Goal: Information Seeking & Learning: Learn about a topic

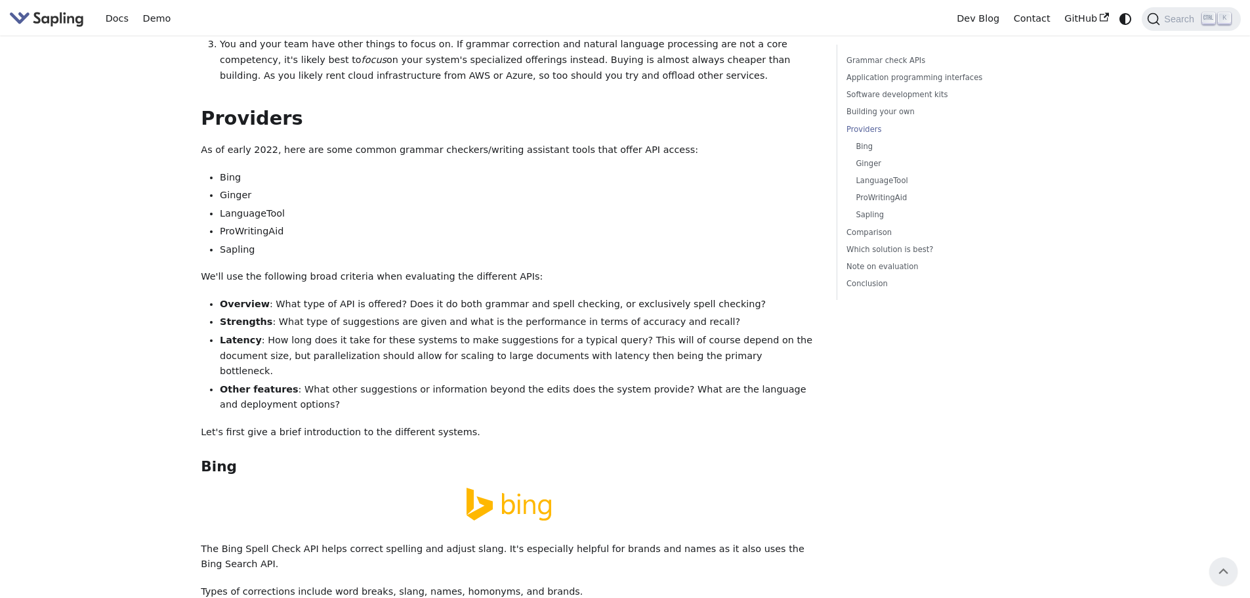
scroll to position [1640, 0]
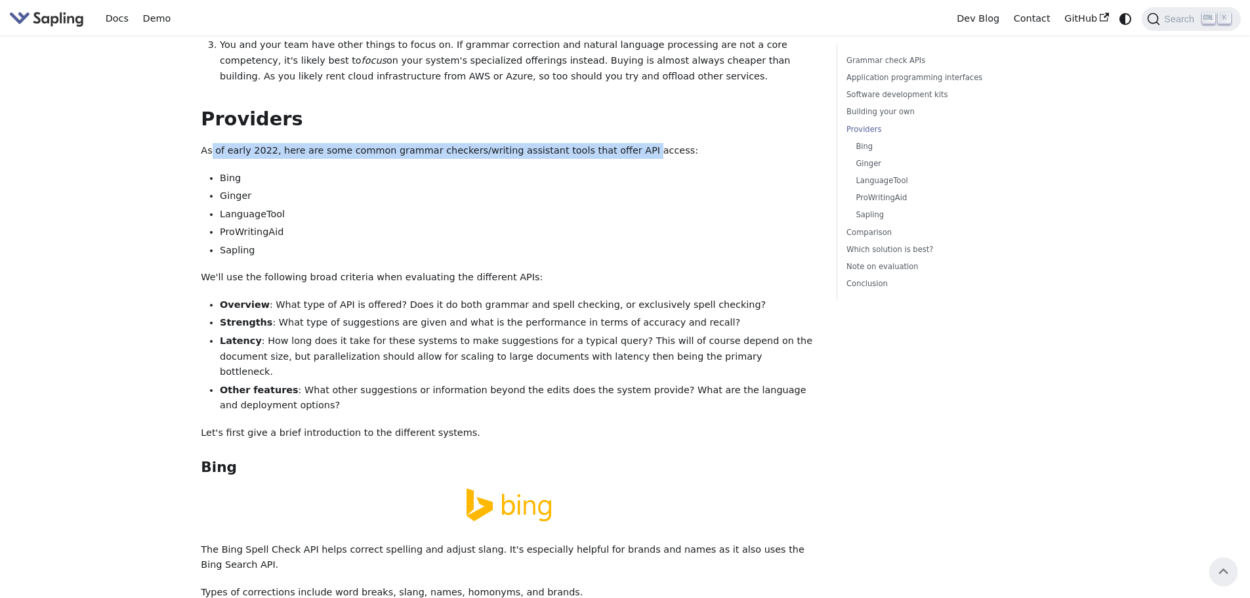
drag, startPoint x: 210, startPoint y: 102, endPoint x: 606, endPoint y: 97, distance: 396.4
click at [606, 143] on p "As of early 2022, here are some common grammar checkers/writing assistant tools…" at bounding box center [509, 151] width 617 height 16
drag, startPoint x: 606, startPoint y: 97, endPoint x: 563, endPoint y: 100, distance: 43.4
click at [606, 143] on p "As of early 2022, here are some common grammar checkers/writing assistant tools…" at bounding box center [509, 151] width 617 height 16
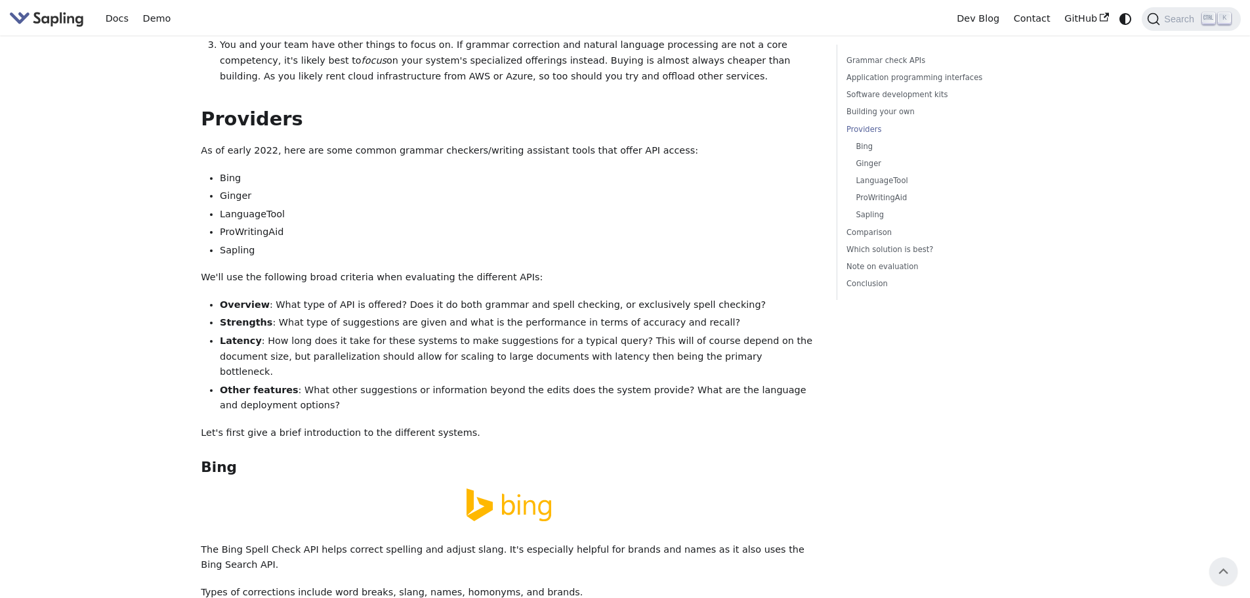
click at [227, 188] on li "Ginger" at bounding box center [519, 196] width 598 height 16
click at [229, 207] on li "LanguageTool" at bounding box center [519, 215] width 598 height 16
click at [234, 224] on li "ProWritingAid" at bounding box center [519, 232] width 598 height 16
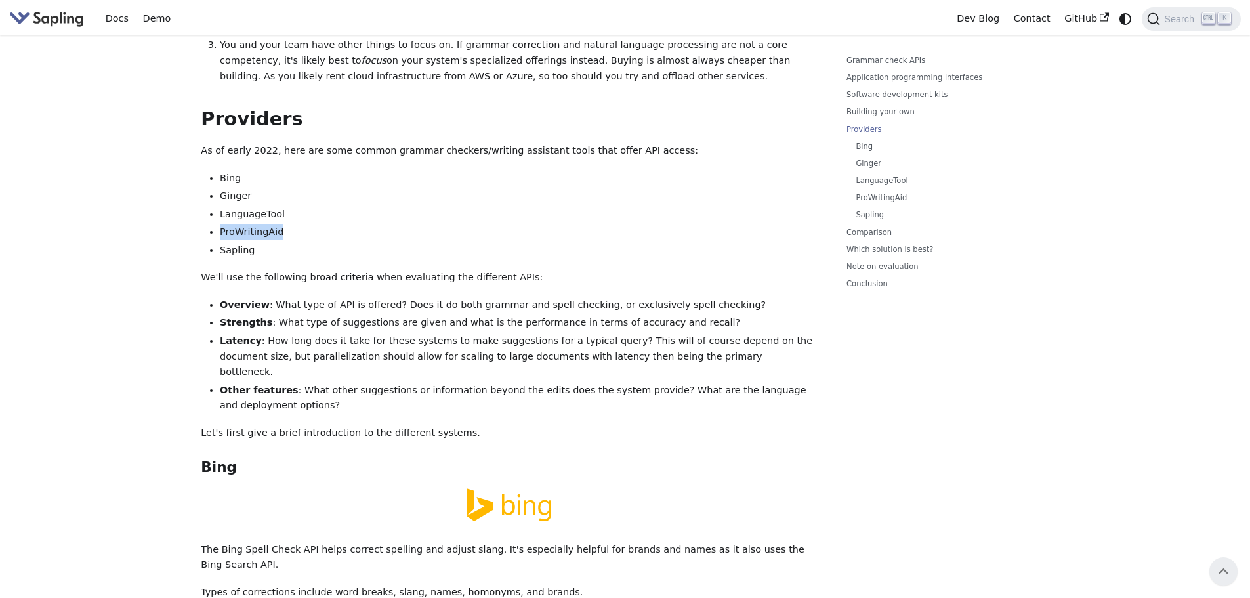
click at [234, 224] on li "ProWritingAid" at bounding box center [519, 232] width 598 height 16
click at [230, 217] on div "5 Best Grammar and Spell Checking APIs / SDKs Try the Sapling API Try the Sapli…" at bounding box center [509, 485] width 617 height 4162
drag, startPoint x: 206, startPoint y: 229, endPoint x: 274, endPoint y: 226, distance: 68.3
click at [274, 270] on p "We'll use the following broad criteria when evaluating the different APIs:" at bounding box center [509, 278] width 617 height 16
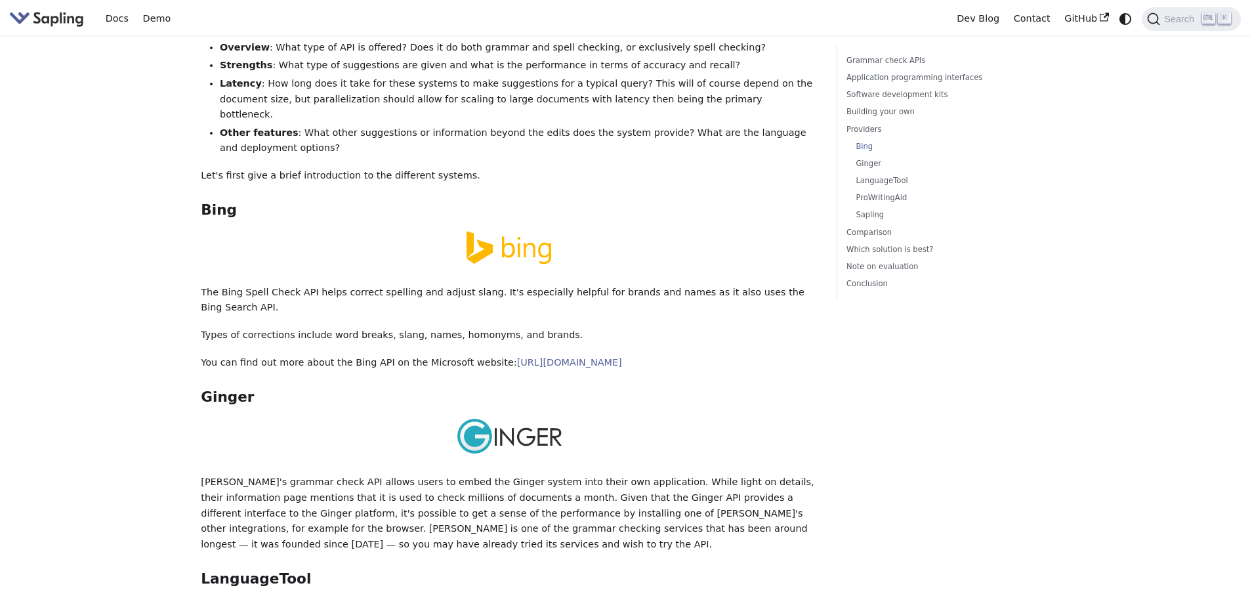
scroll to position [1903, 0]
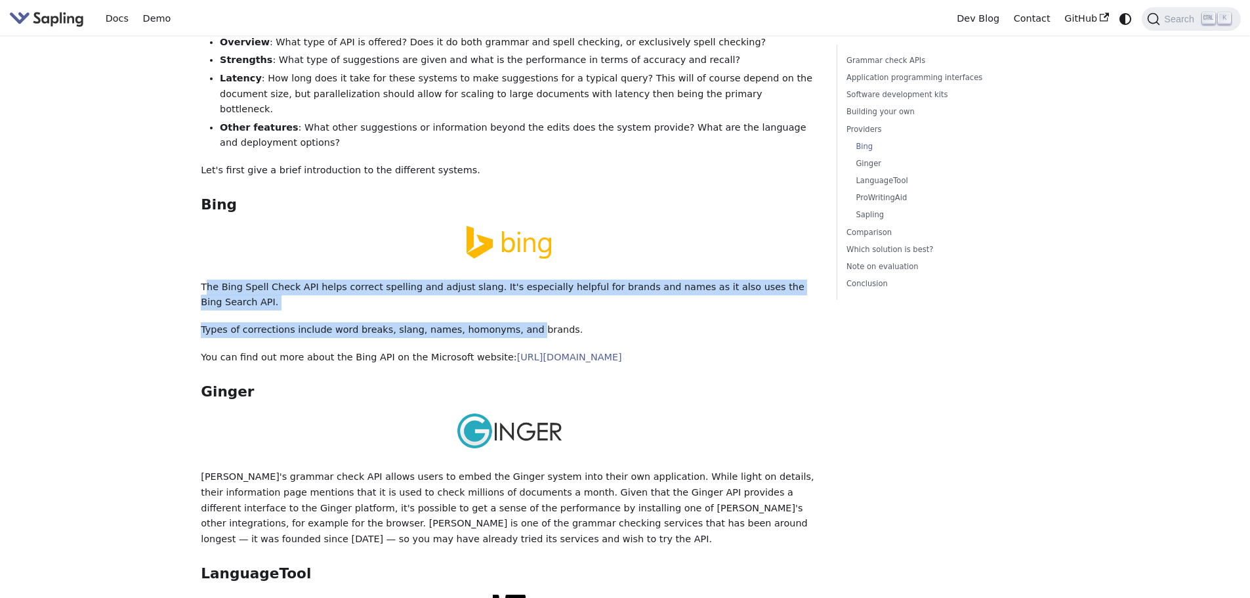
drag, startPoint x: 207, startPoint y: 224, endPoint x: 504, endPoint y: 247, distance: 297.5
click at [504, 247] on div "5 Best Grammar and Spell Checking APIs / SDKs Try the Sapling API Try the Sapli…" at bounding box center [509, 223] width 617 height 4162
click at [504, 322] on p "Types of corrections include word breaks, slang, names, homonyms, and brands." at bounding box center [509, 330] width 617 height 16
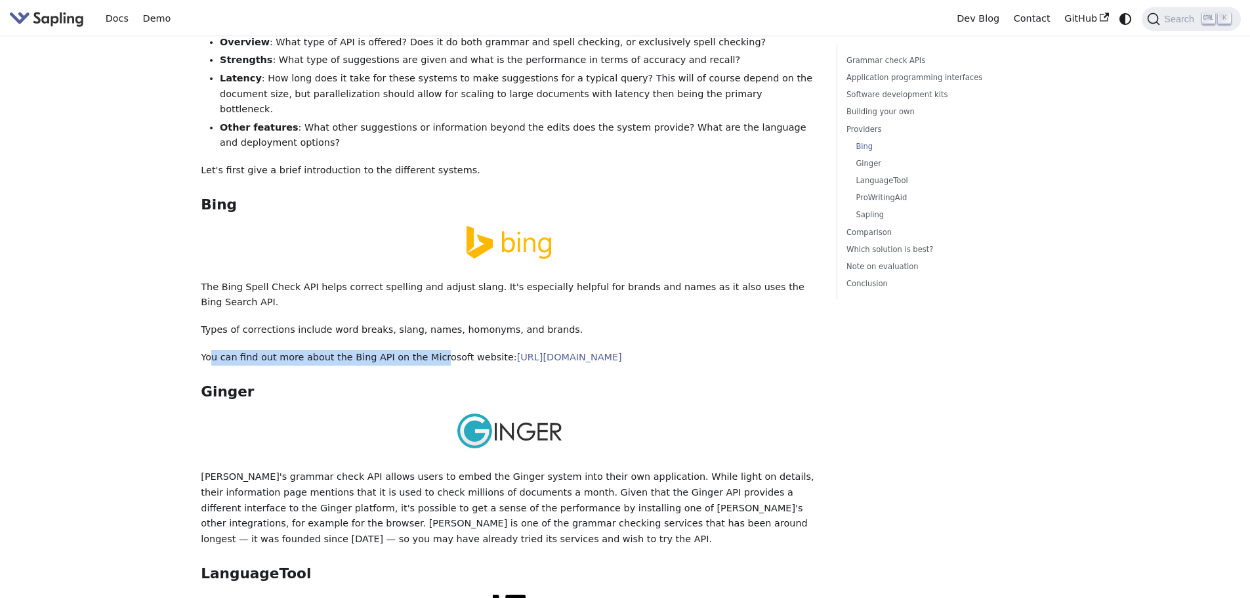
drag, startPoint x: 213, startPoint y: 278, endPoint x: 425, endPoint y: 277, distance: 211.9
click at [425, 350] on p "You can find out more about the Bing API on the Microsoft website: [URL][DOMAIN…" at bounding box center [509, 358] width 617 height 16
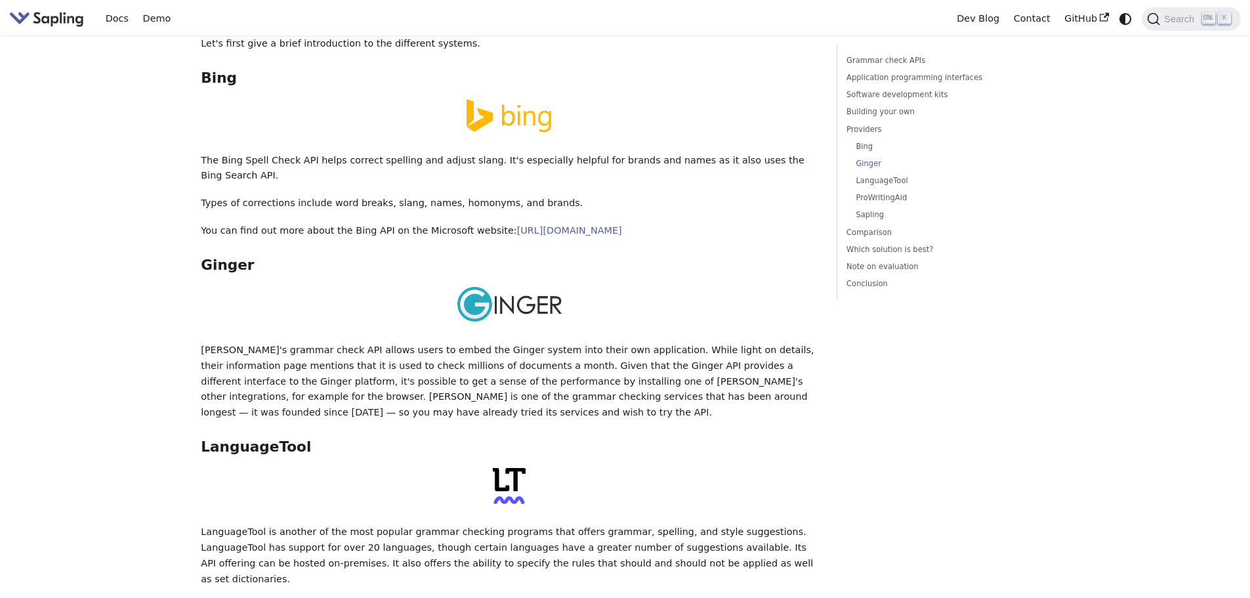
scroll to position [2034, 0]
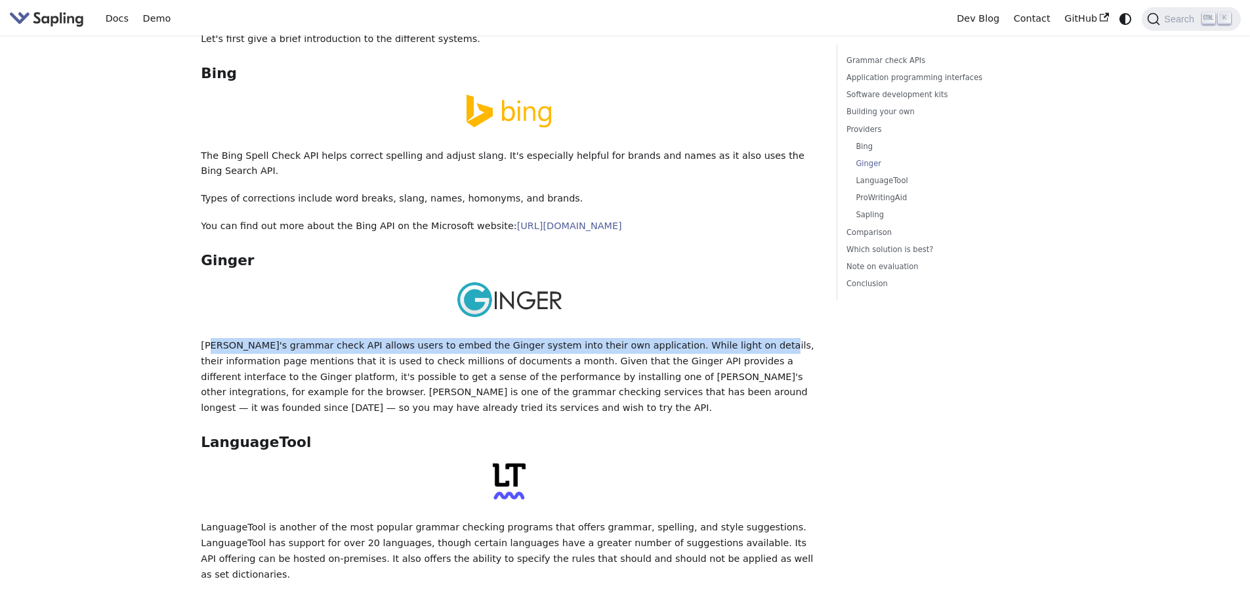
drag, startPoint x: 226, startPoint y: 261, endPoint x: 706, endPoint y: 269, distance: 480.4
click at [706, 338] on p "[PERSON_NAME]'s grammar check API allows users to embed the Ginger system into …" at bounding box center [509, 377] width 617 height 78
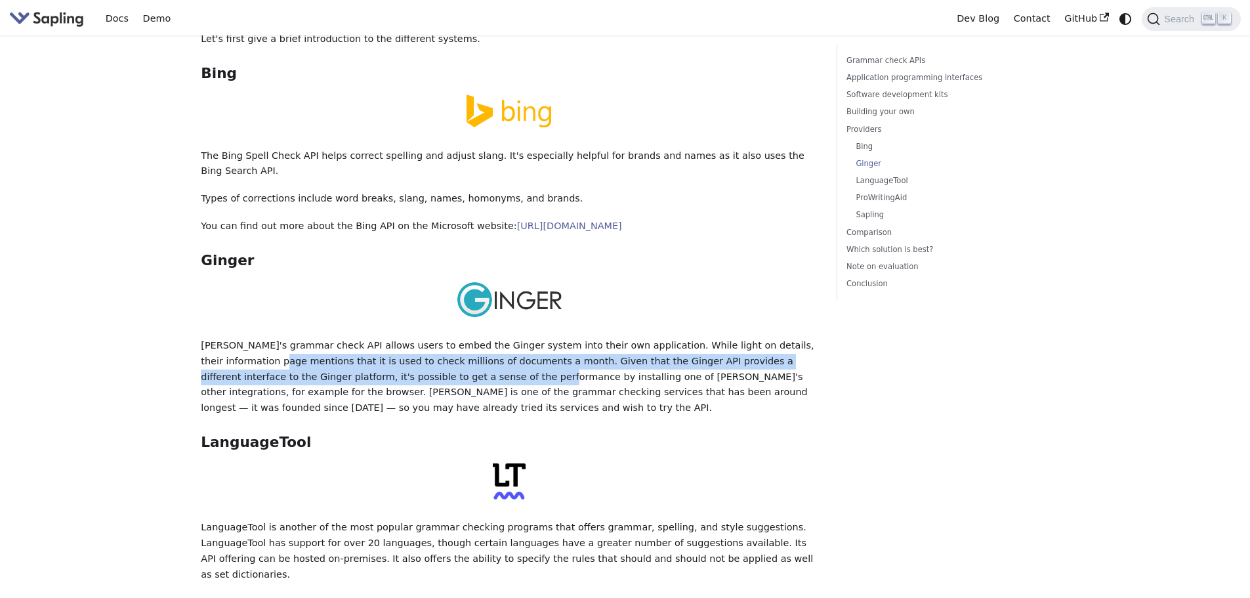
drag, startPoint x: 219, startPoint y: 284, endPoint x: 379, endPoint y: 300, distance: 161.5
click at [379, 338] on p "[PERSON_NAME]'s grammar check API allows users to embed the Ginger system into …" at bounding box center [509, 377] width 617 height 78
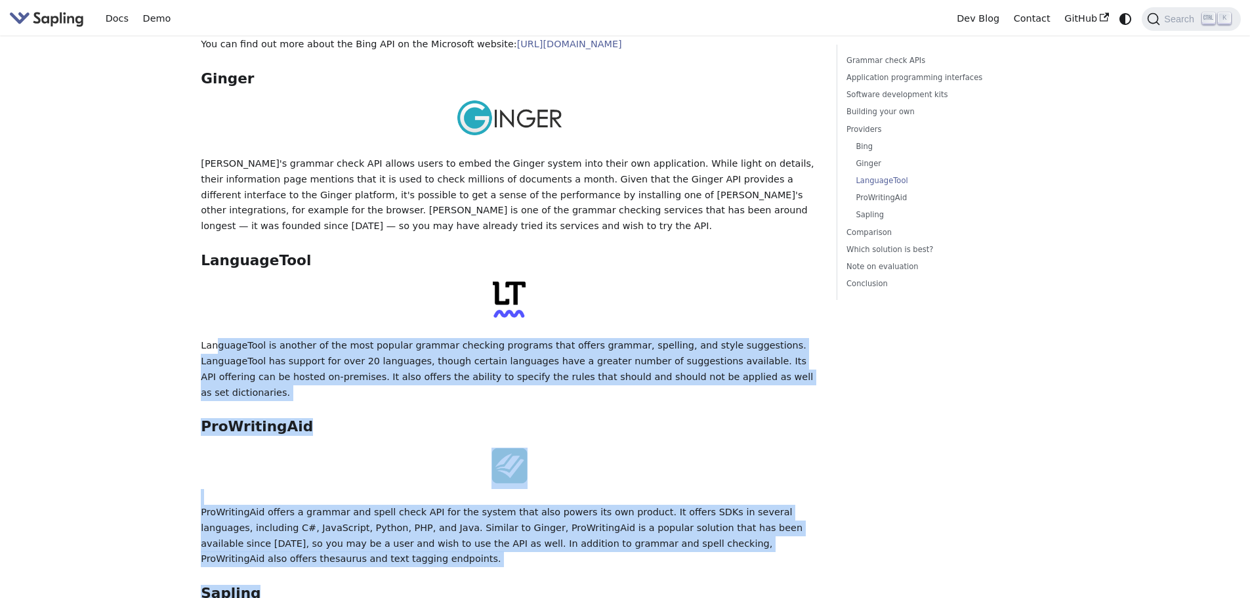
scroll to position [2231, 0]
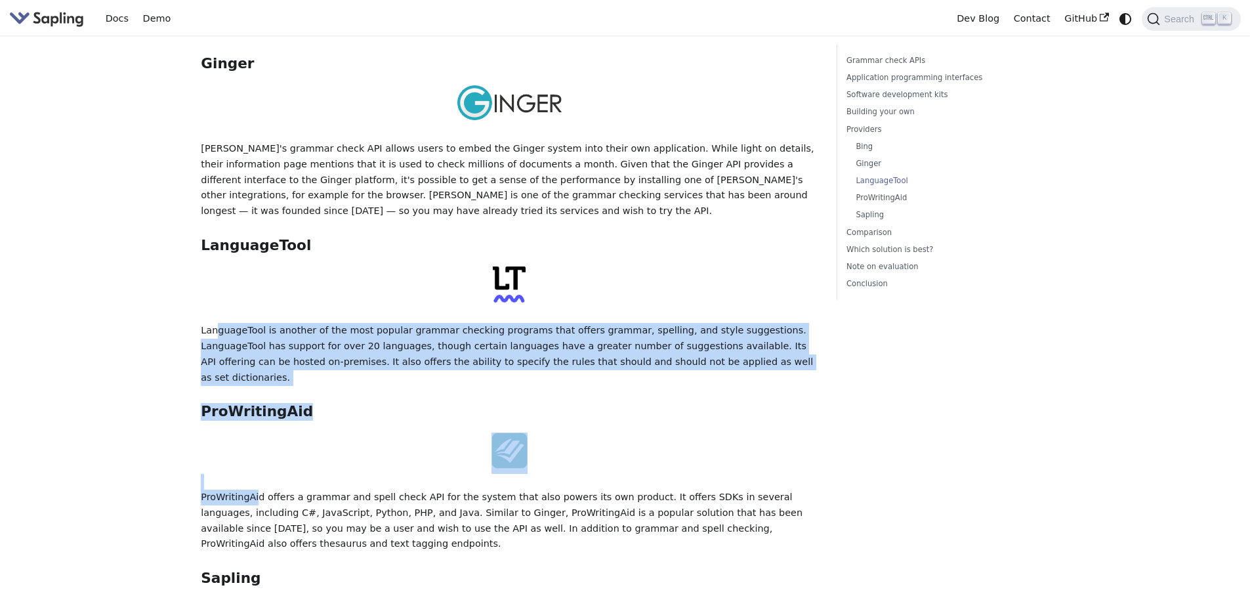
drag, startPoint x: 224, startPoint y: 448, endPoint x: 256, endPoint y: 398, distance: 59.3
click at [256, 490] on p "ProWritingAid offers a grammar and spell check API for the system that also pow…" at bounding box center [509, 521] width 617 height 62
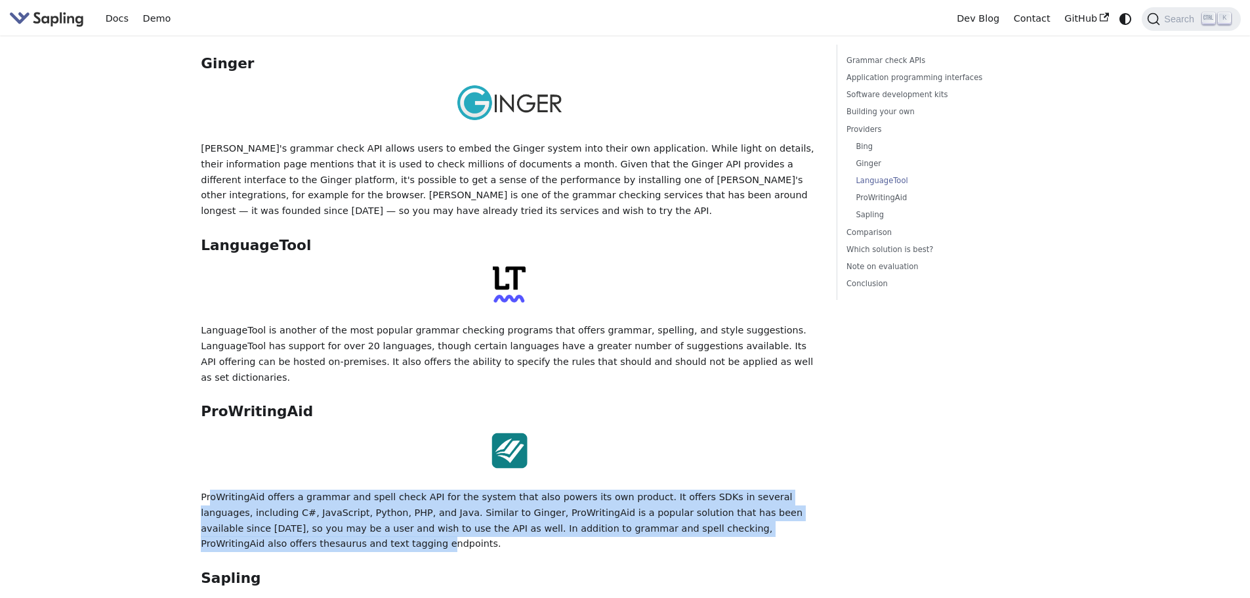
drag, startPoint x: 209, startPoint y: 402, endPoint x: 770, endPoint y: 428, distance: 562.3
click at [770, 490] on p "ProWritingAid offers a grammar and spell check API for the system that also pow…" at bounding box center [509, 521] width 617 height 62
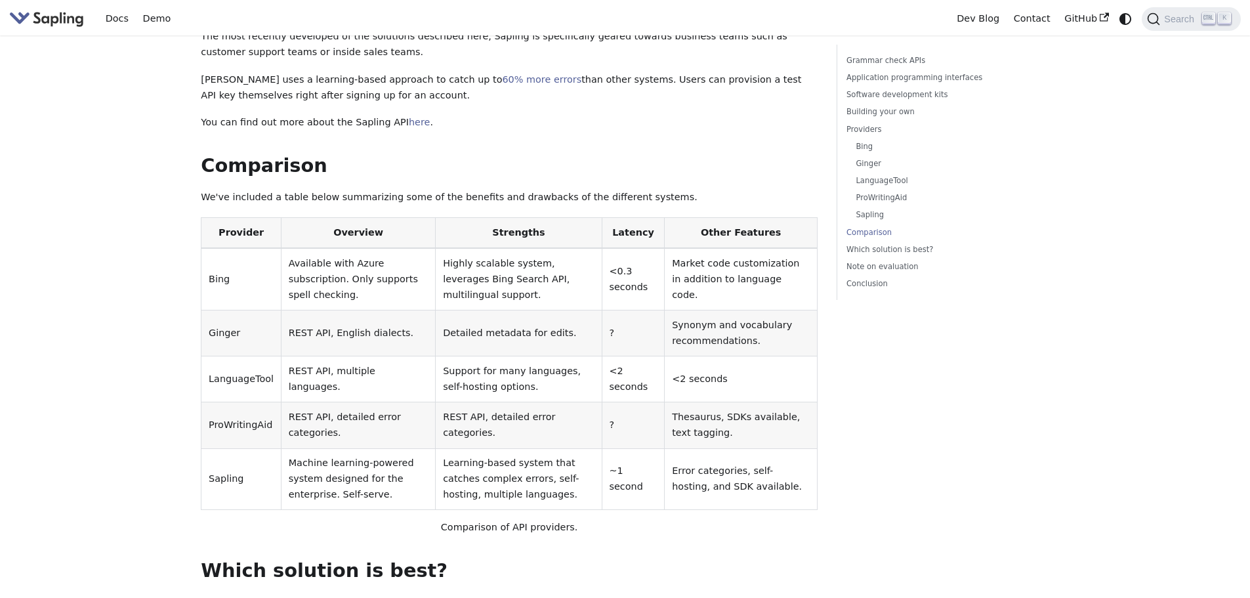
scroll to position [2887, 0]
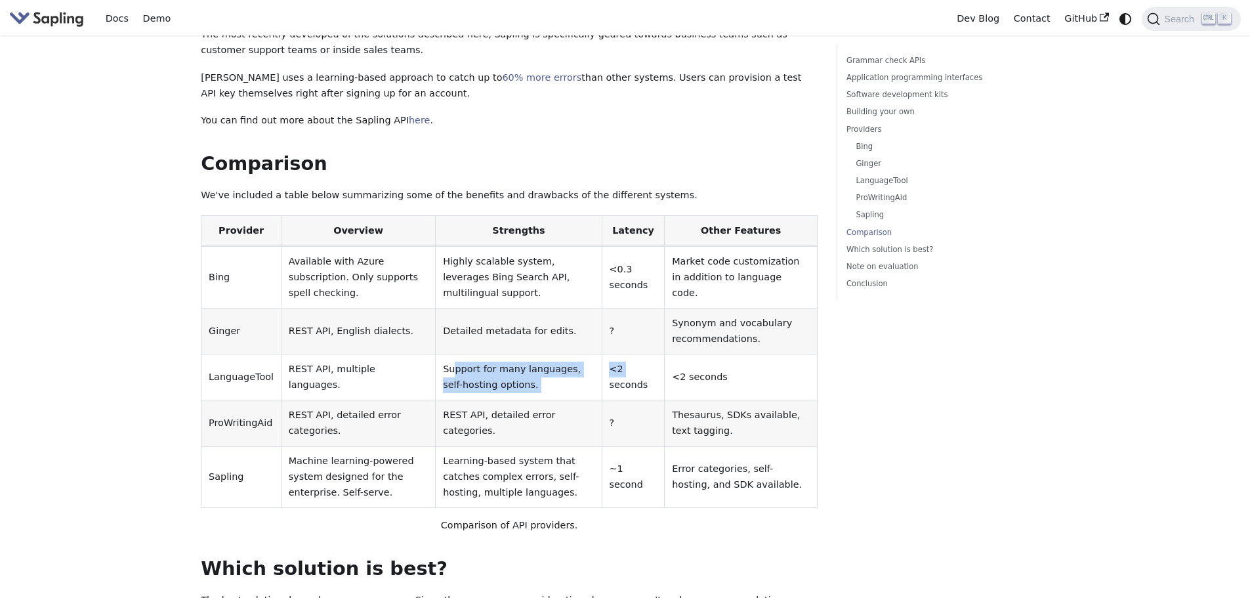
drag, startPoint x: 451, startPoint y: 238, endPoint x: 615, endPoint y: 257, distance: 165.1
click at [615, 354] on tr "LanguageTool REST API, multiple languages. Support for many languages, self-hos…" at bounding box center [509, 377] width 616 height 46
click at [615, 354] on td "<2 seconds" at bounding box center [633, 377] width 63 height 46
drag, startPoint x: 619, startPoint y: 240, endPoint x: 650, endPoint y: 259, distance: 36.2
click at [650, 354] on td "<2 seconds" at bounding box center [633, 377] width 63 height 46
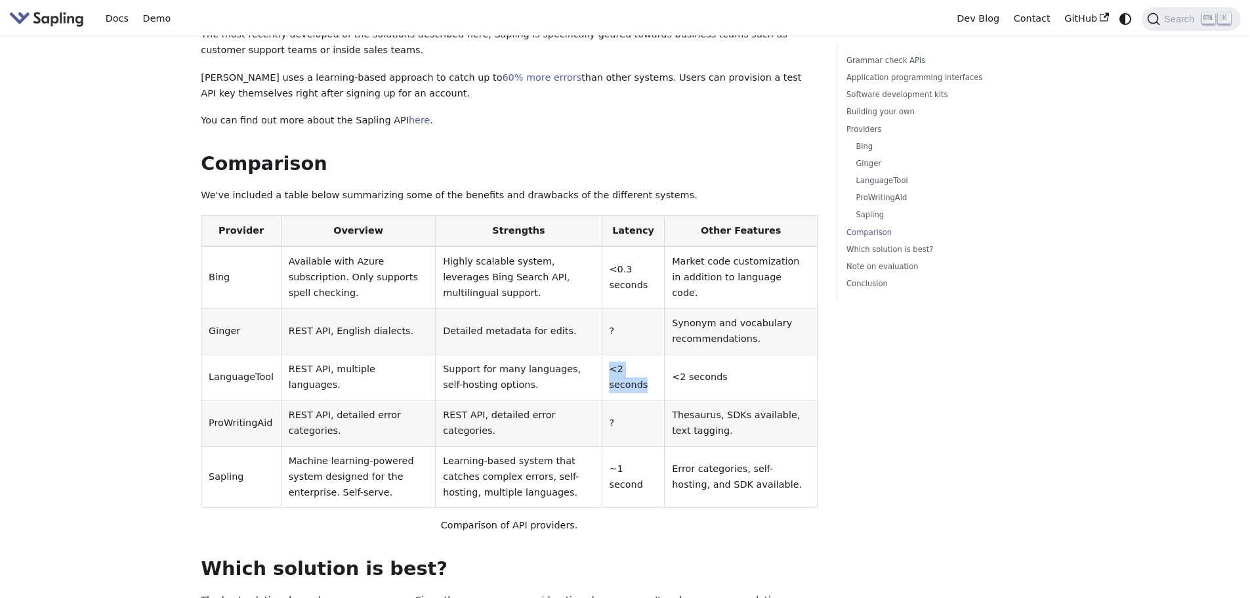
click at [650, 354] on td "<2 seconds" at bounding box center [633, 377] width 63 height 46
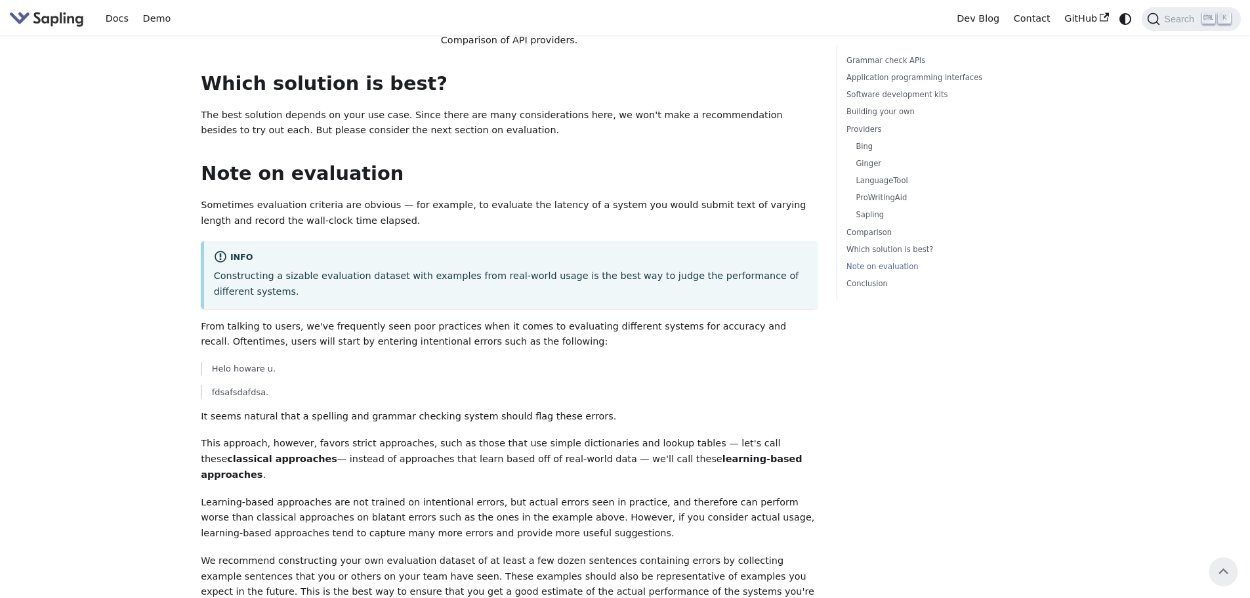
scroll to position [2978, 0]
